Goal: Use online tool/utility

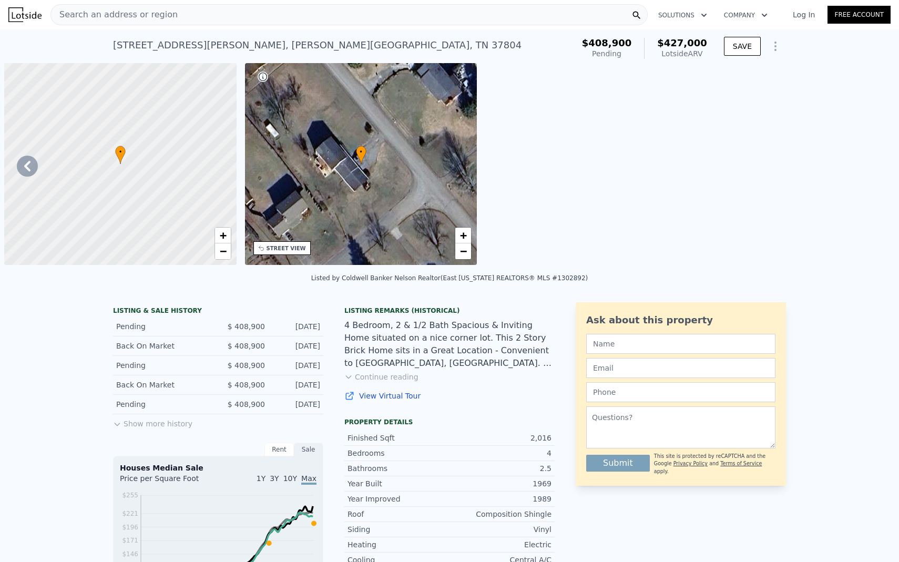
scroll to position [0, 4299]
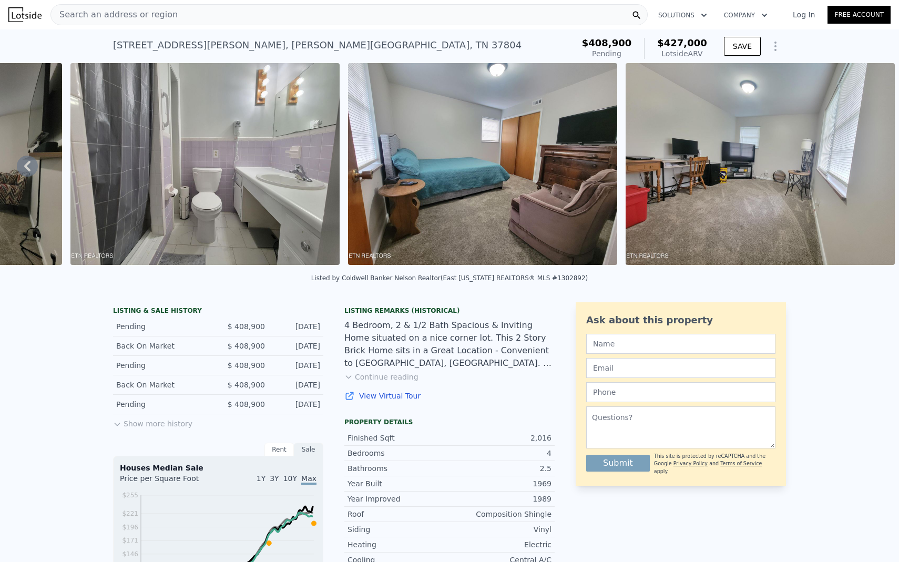
type input "19166.4"
checkbox input "false"
type input "$ 420,000"
type input "-$ 40,649"
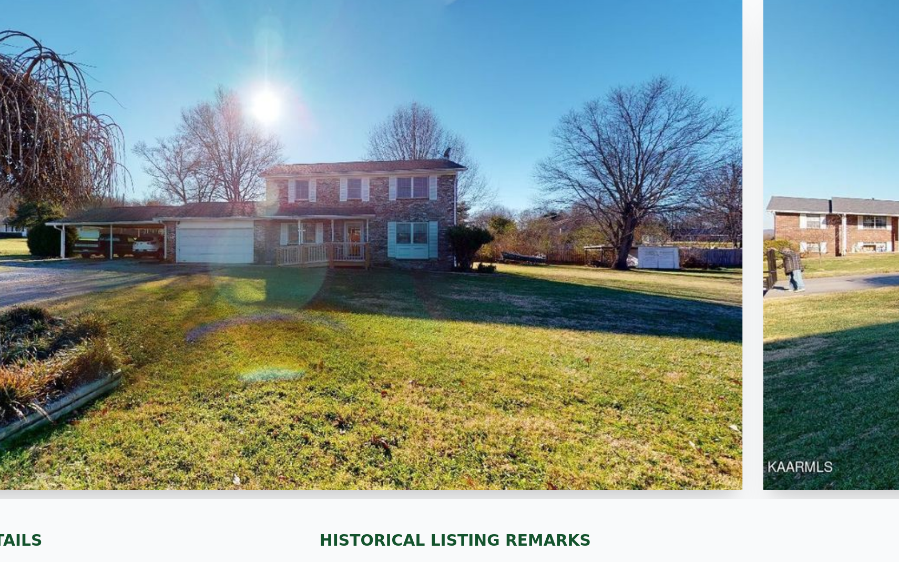
scroll to position [0, 15393]
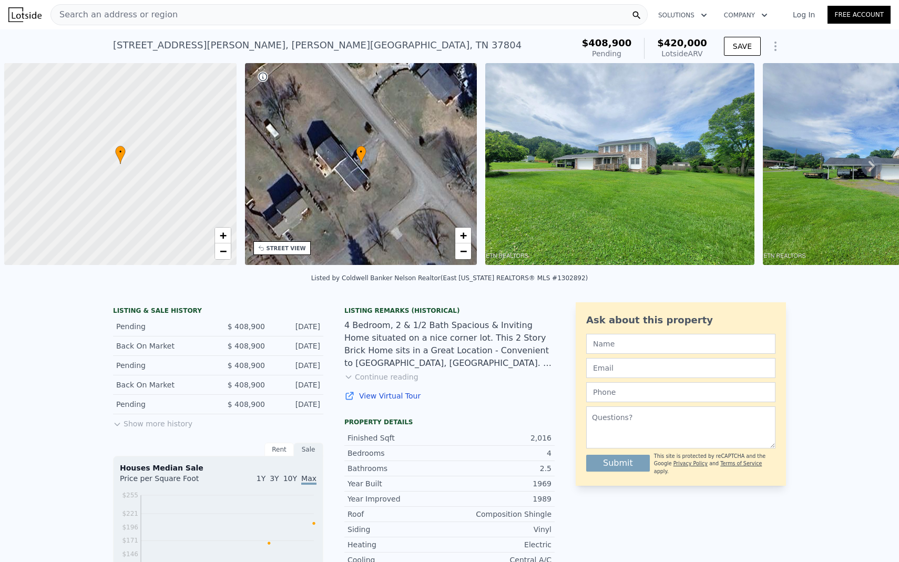
scroll to position [0, 4]
